Goal: Task Accomplishment & Management: Manage account settings

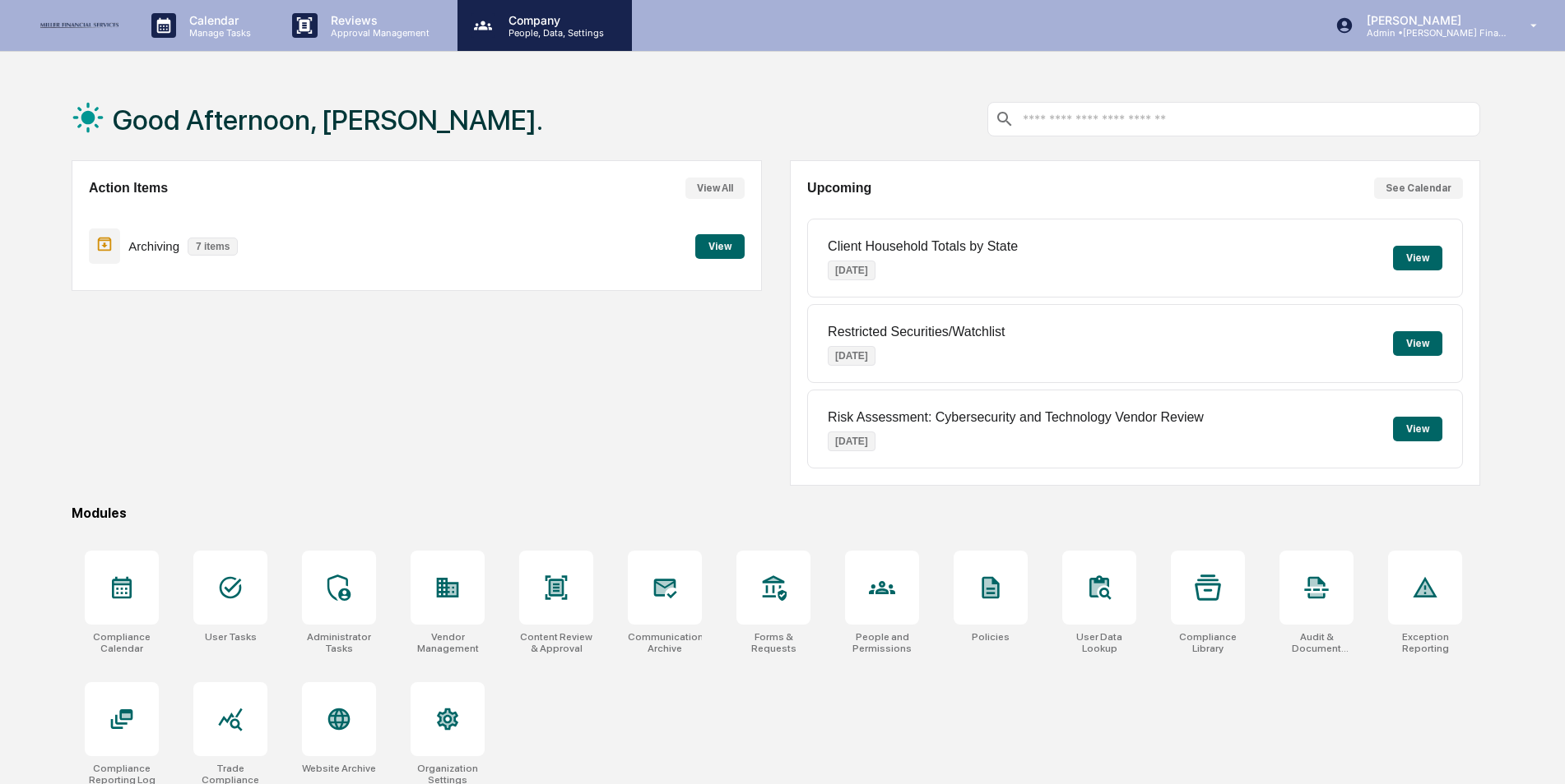
click at [520, 30] on p "People, Data, Settings" at bounding box center [554, 33] width 117 height 12
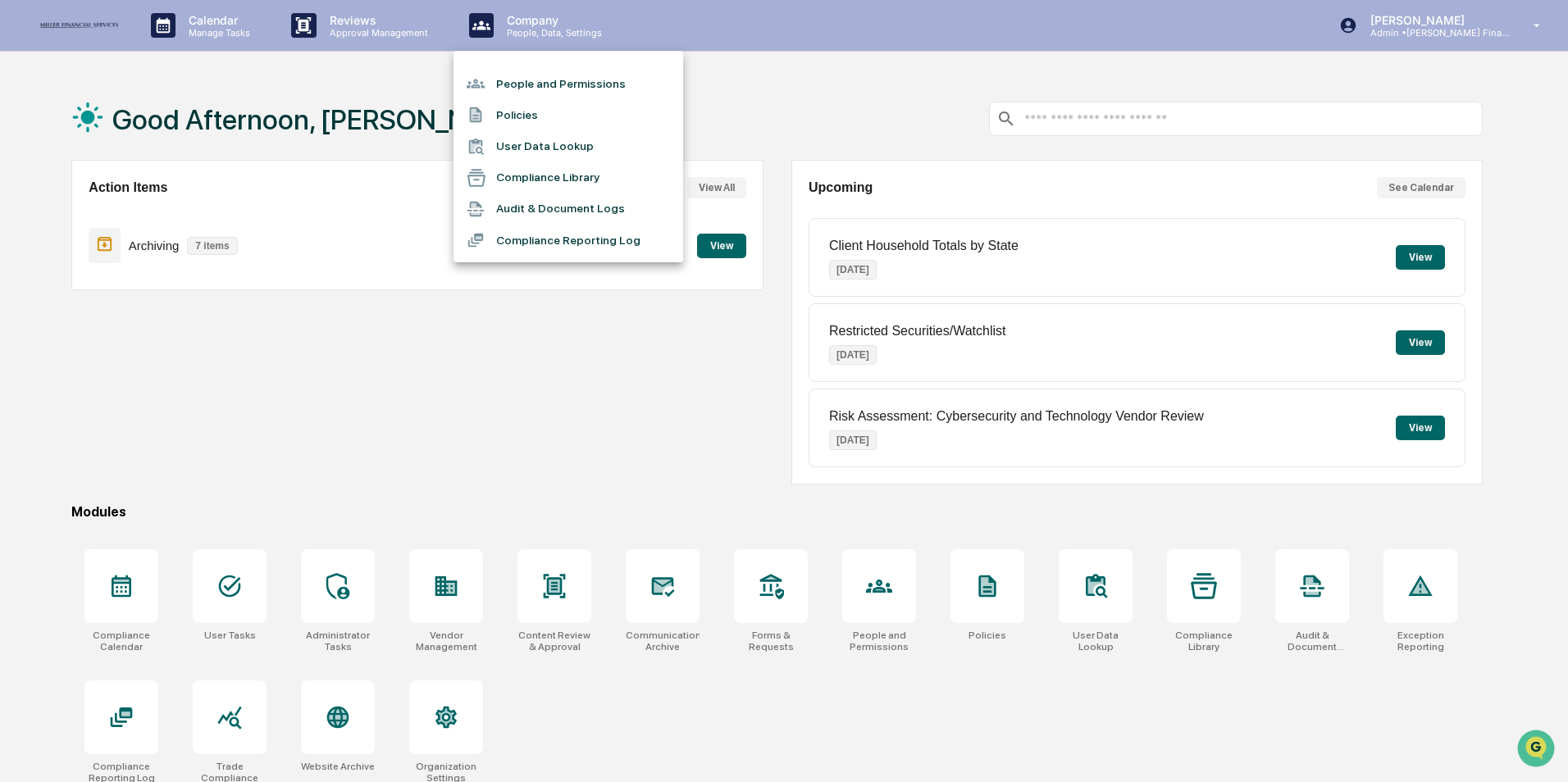
click at [518, 79] on li "People and Permissions" at bounding box center [568, 83] width 230 height 31
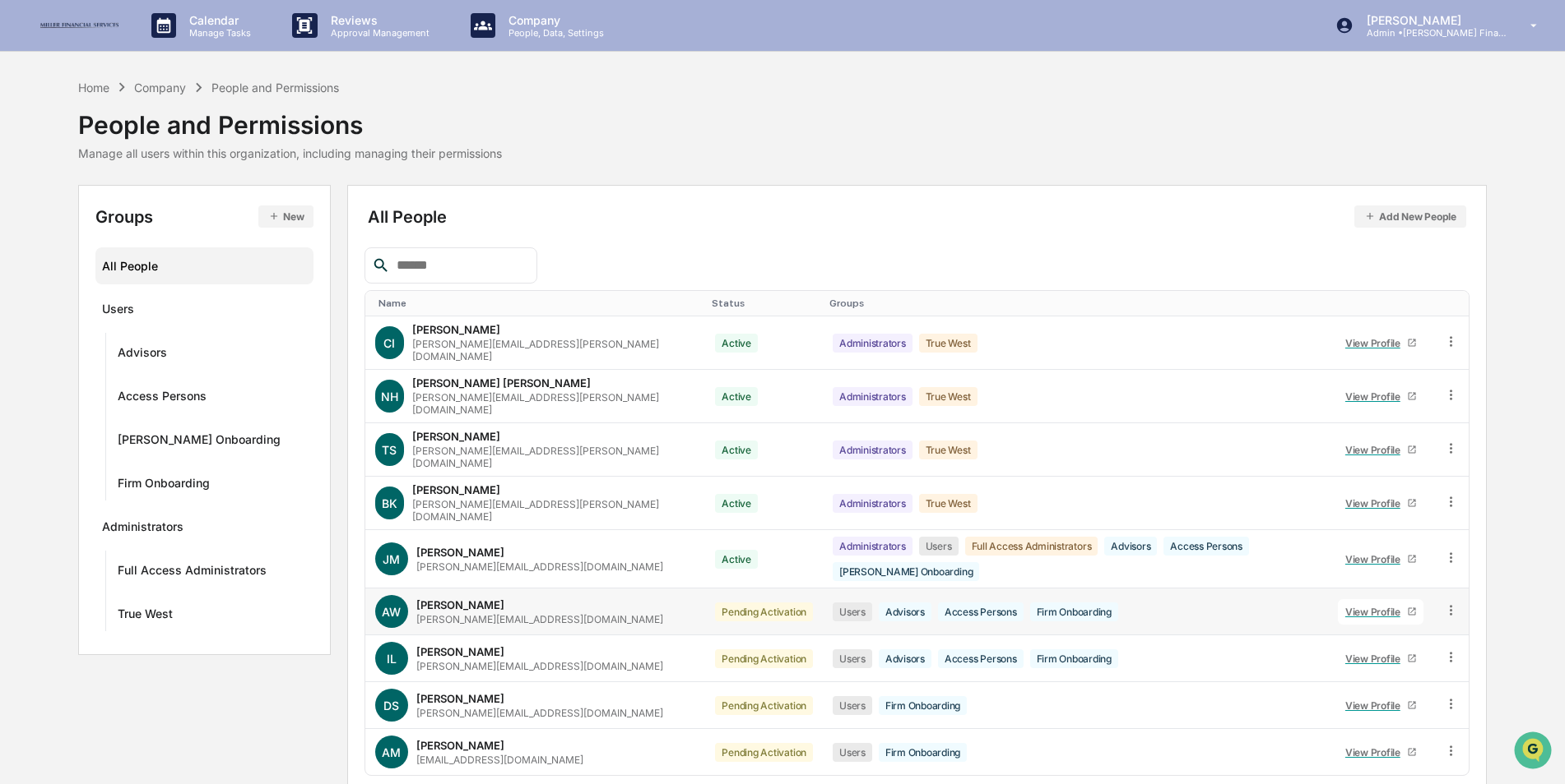
click at [1407, 607] on icon at bounding box center [1412, 612] width 10 height 10
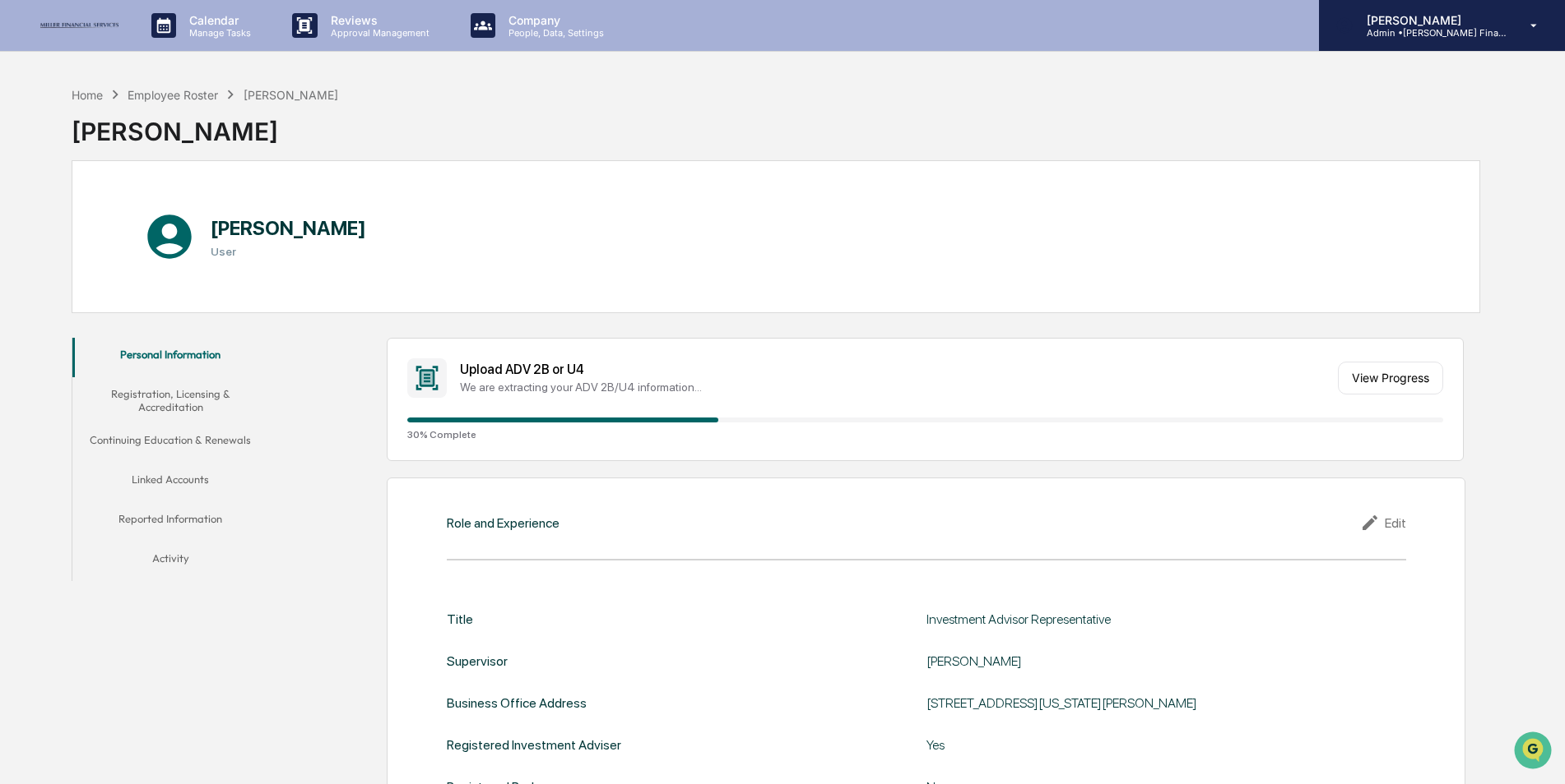
click at [1456, 23] on p "[PERSON_NAME]" at bounding box center [1429, 20] width 153 height 14
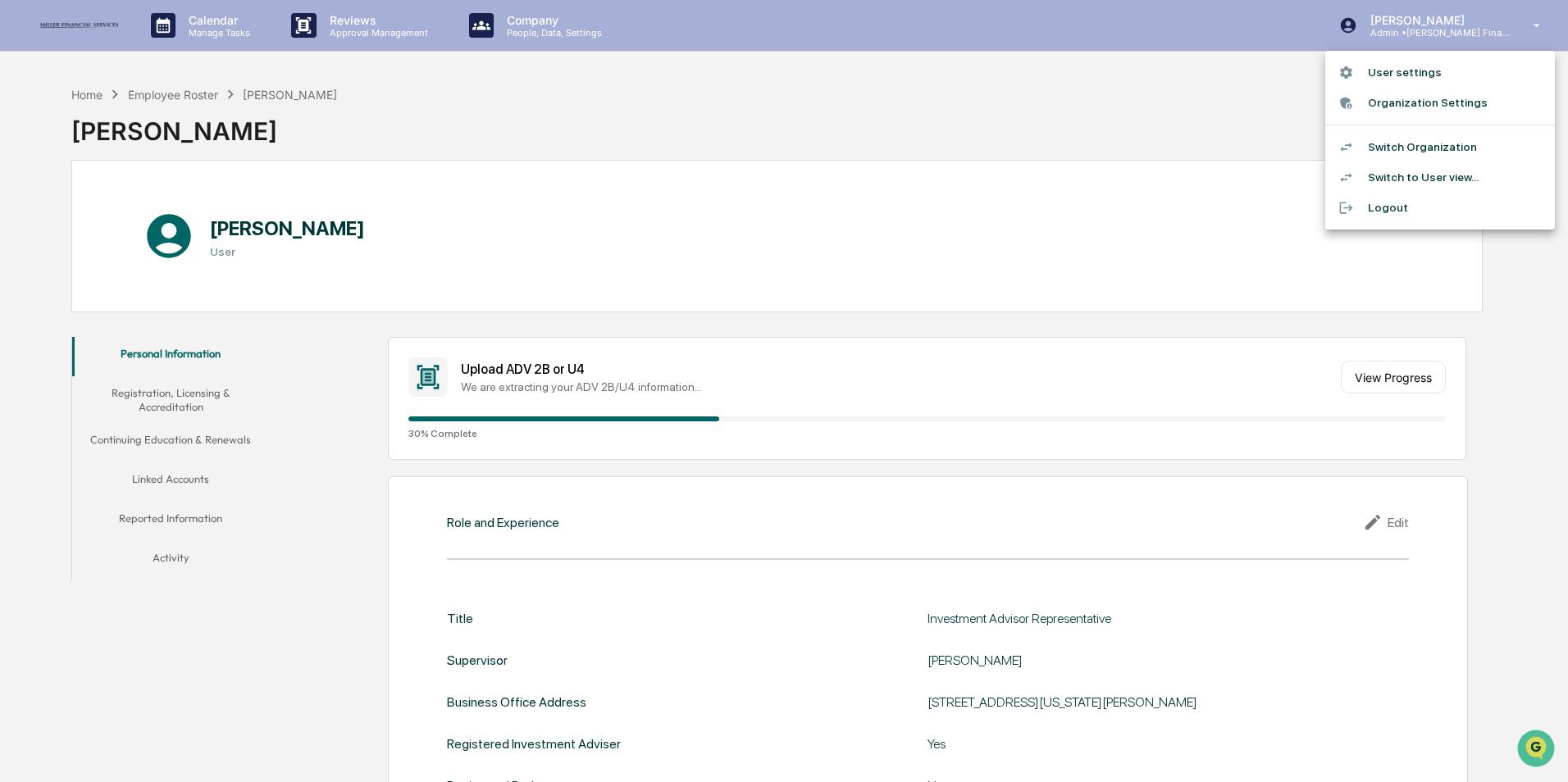
click at [1448, 142] on li "Switch Organization" at bounding box center [1439, 147] width 230 height 30
